Goal: Task Accomplishment & Management: Manage account settings

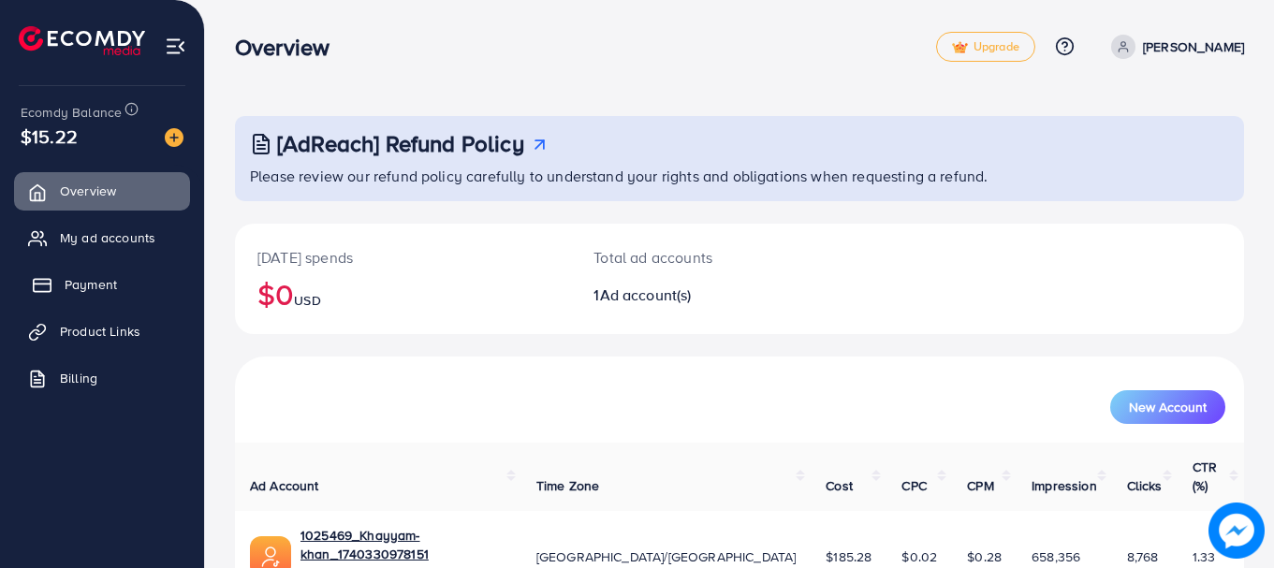
scroll to position [76, 0]
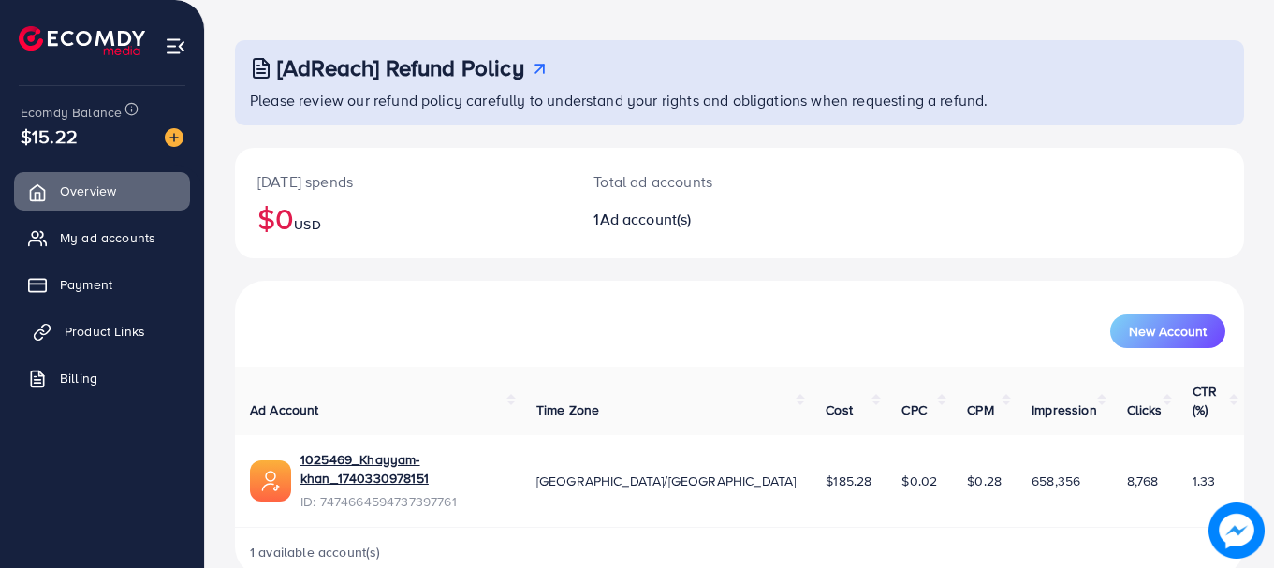
click at [102, 338] on span "Product Links" at bounding box center [105, 331] width 81 height 19
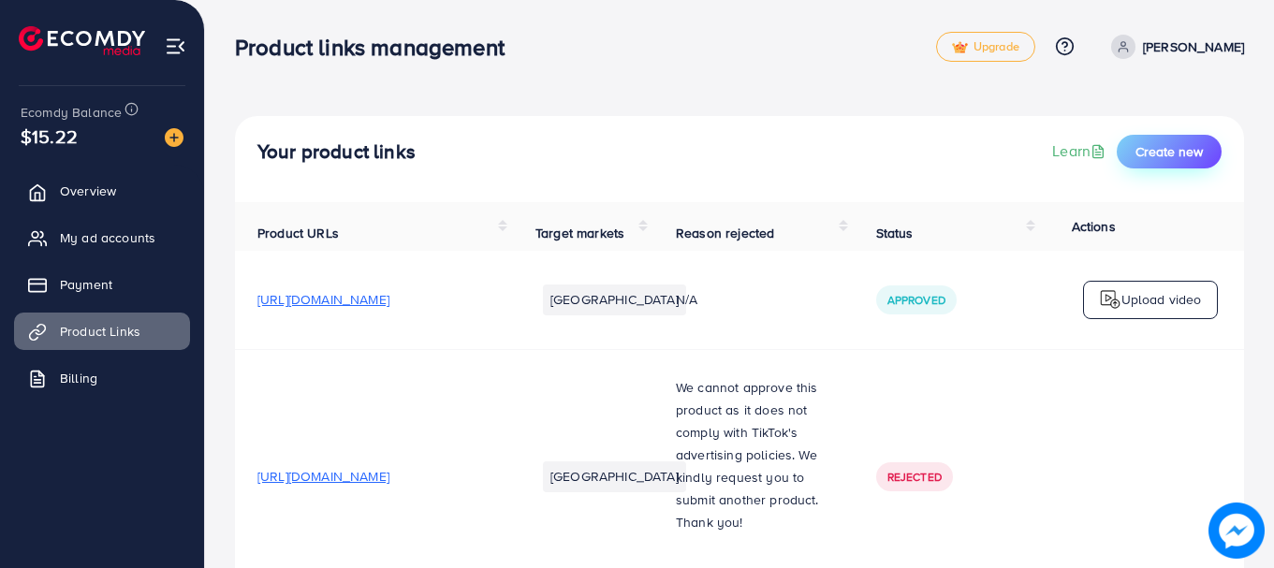
click at [1168, 142] on span "Create new" at bounding box center [1169, 151] width 67 height 19
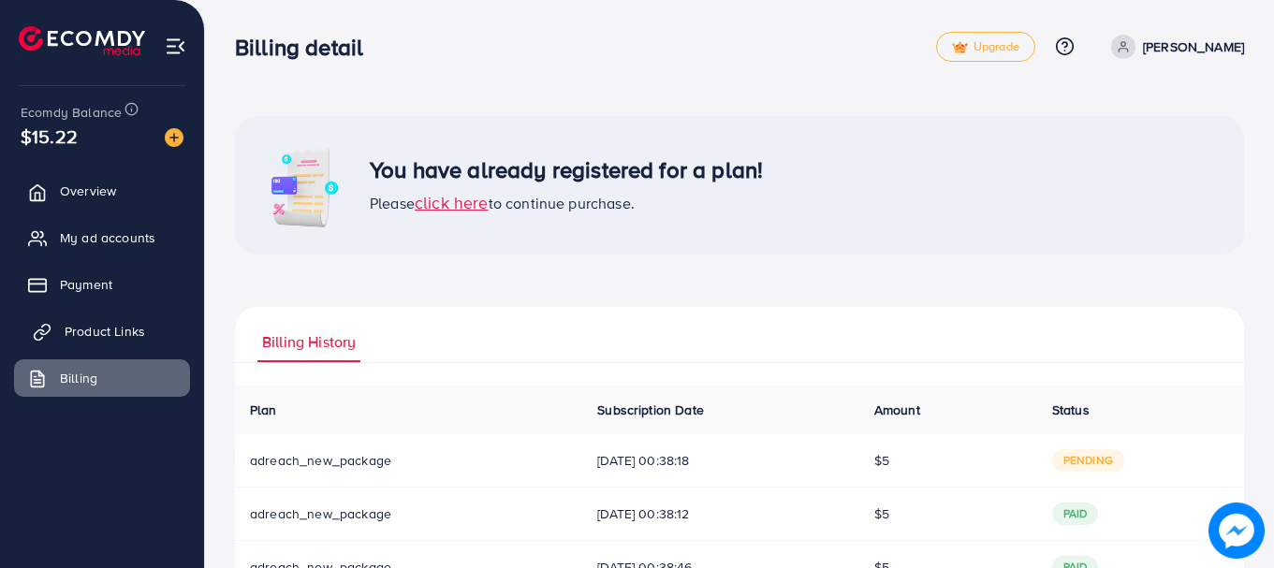
click at [82, 330] on span "Product Links" at bounding box center [105, 331] width 81 height 19
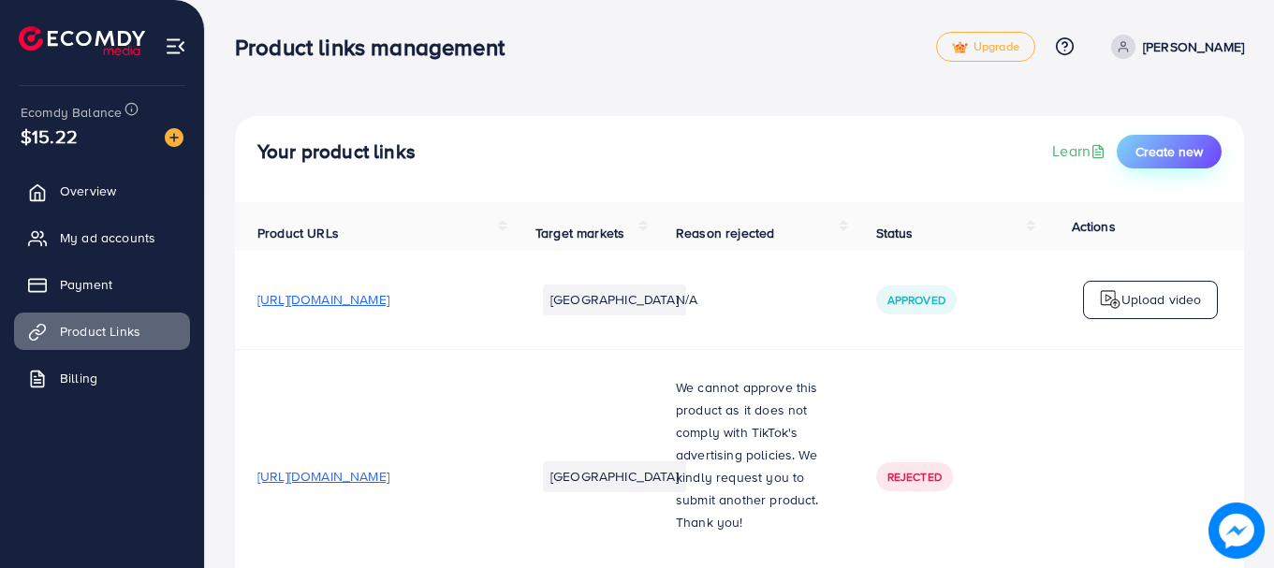
click at [1163, 147] on span "Create new" at bounding box center [1169, 151] width 67 height 19
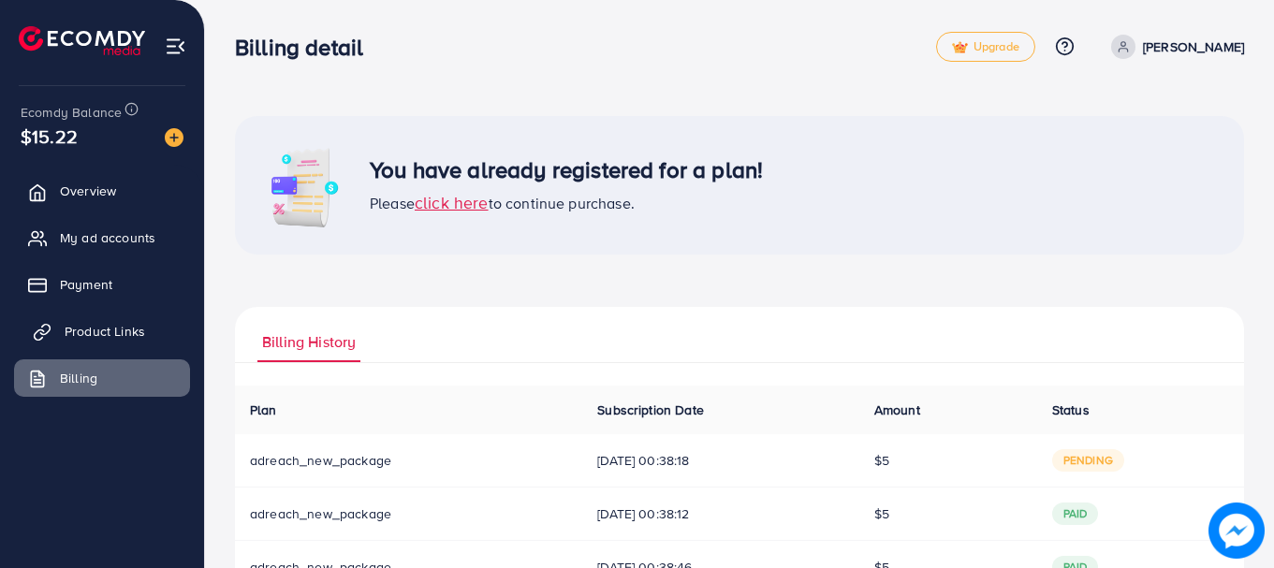
click at [100, 321] on link "Product Links" at bounding box center [102, 331] width 176 height 37
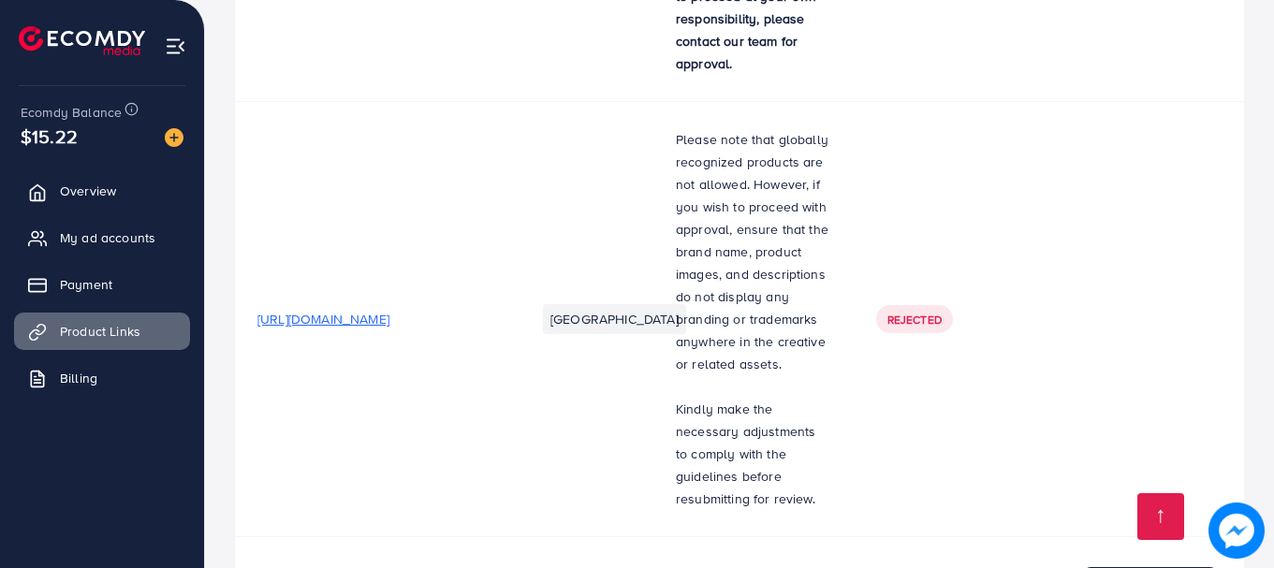
scroll to position [17452, 0]
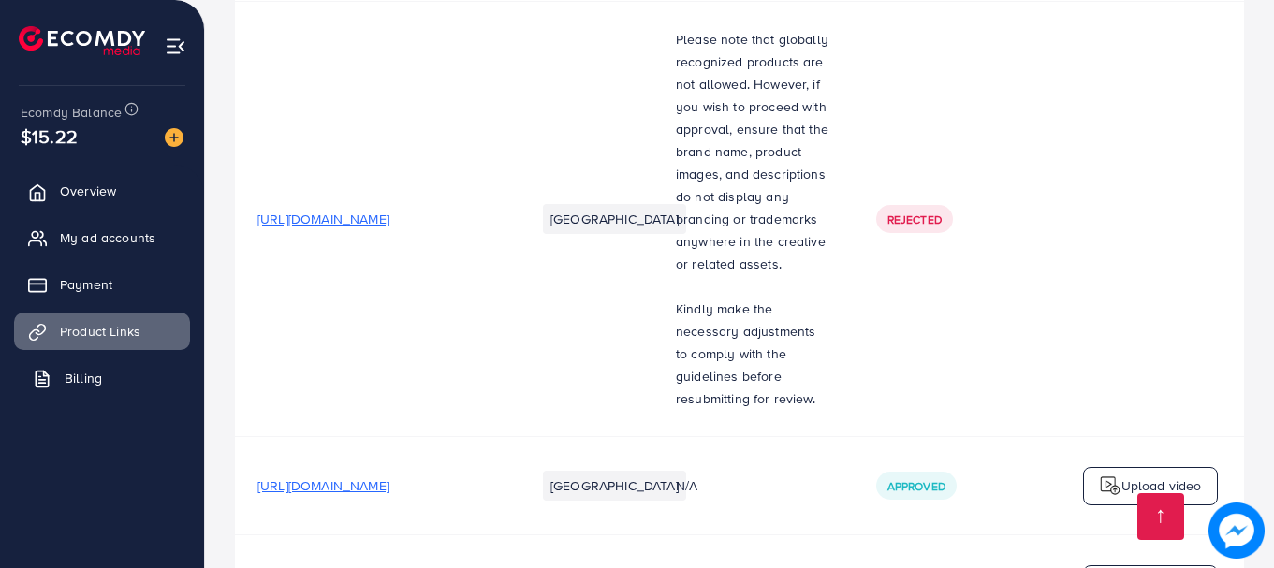
click at [44, 372] on polyline at bounding box center [46, 374] width 5 height 5
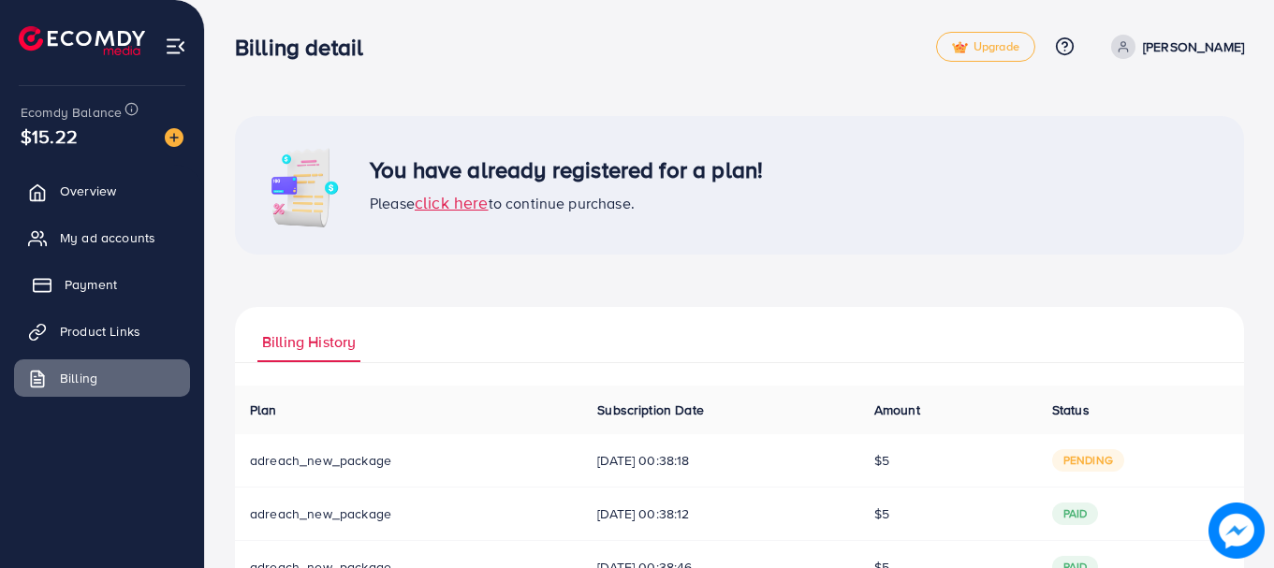
click at [102, 276] on span "Payment" at bounding box center [91, 284] width 52 height 19
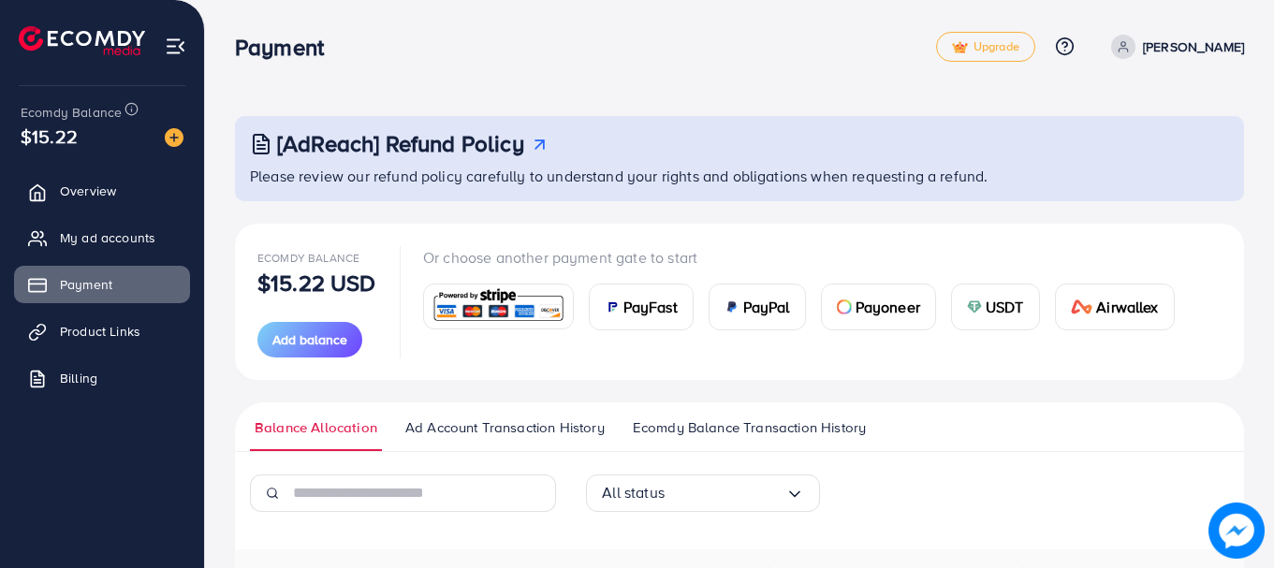
click at [683, 257] on p "Or choose another payment gate to start" at bounding box center [806, 257] width 767 height 22
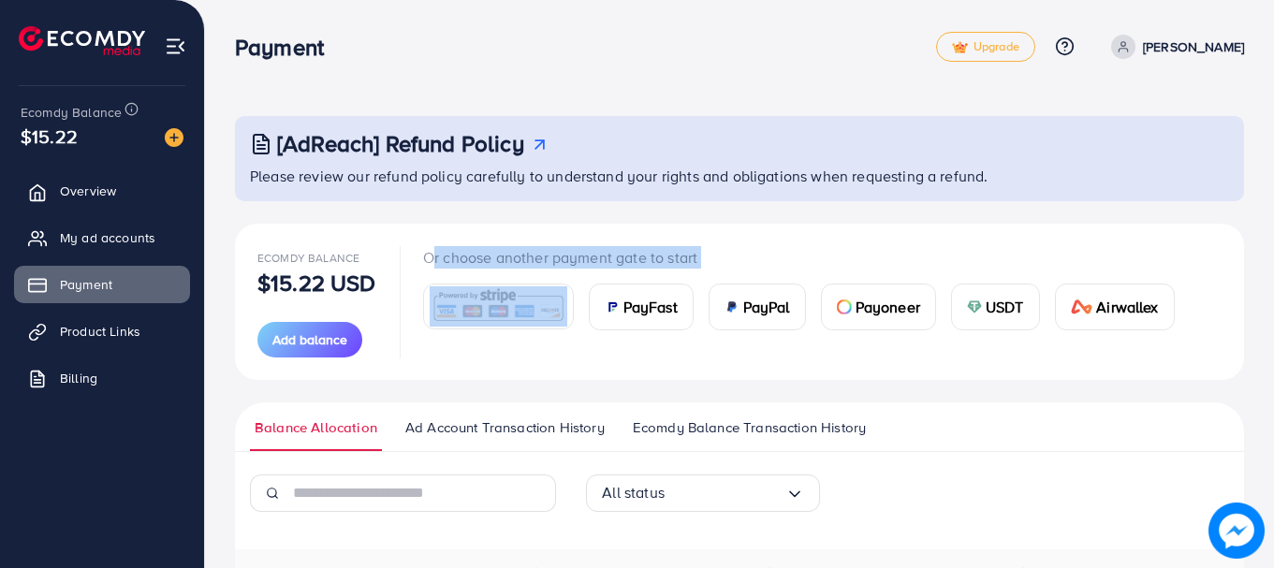
click at [683, 257] on p "Or choose another payment gate to start" at bounding box center [806, 257] width 767 height 22
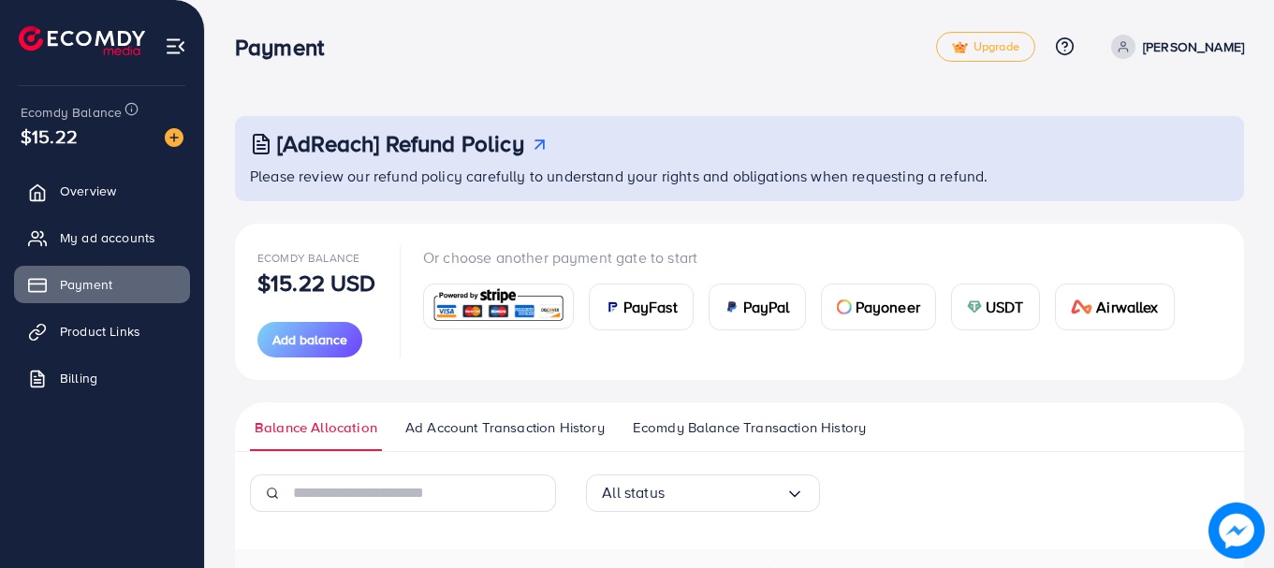
click at [562, 99] on div "[AdReach] Refund Policy Please review our refund policy carefully to understand…" at bounding box center [739, 404] width 1069 height 809
click at [125, 198] on link "Overview" at bounding box center [102, 190] width 176 height 37
